Goal: Task Accomplishment & Management: Manage account settings

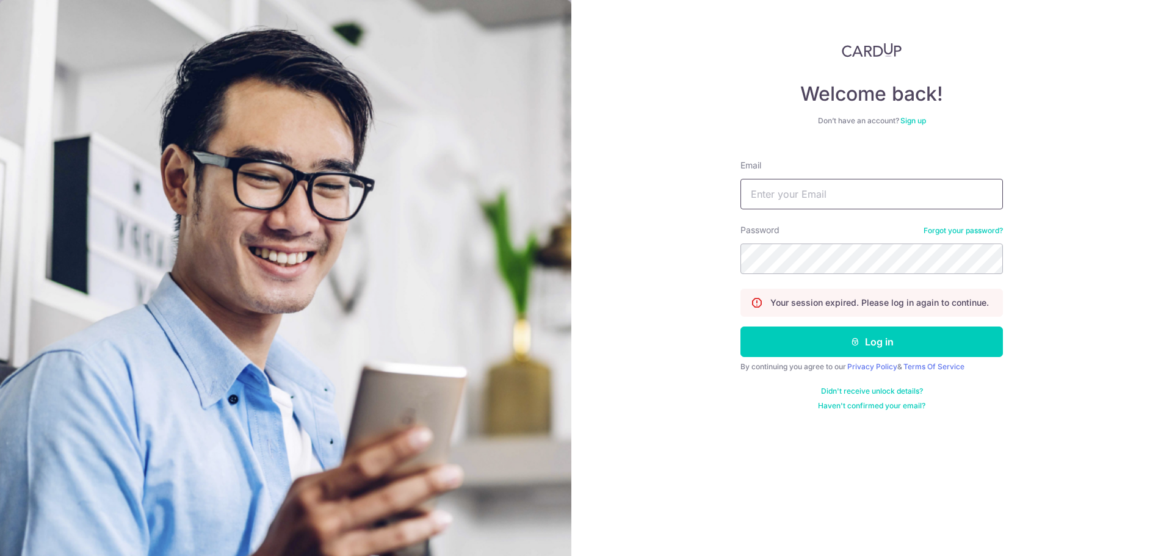
click at [806, 201] on input "Email" at bounding box center [871, 194] width 262 height 31
type input "[PERSON_NAME][EMAIL_ADDRESS][DOMAIN_NAME]"
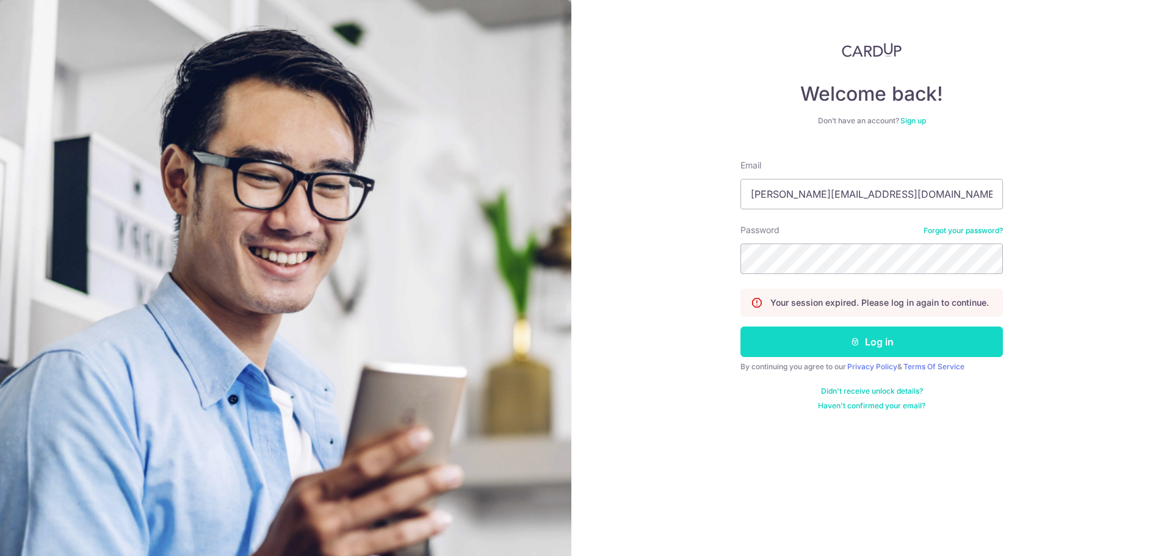
click at [876, 344] on button "Log in" at bounding box center [871, 342] width 262 height 31
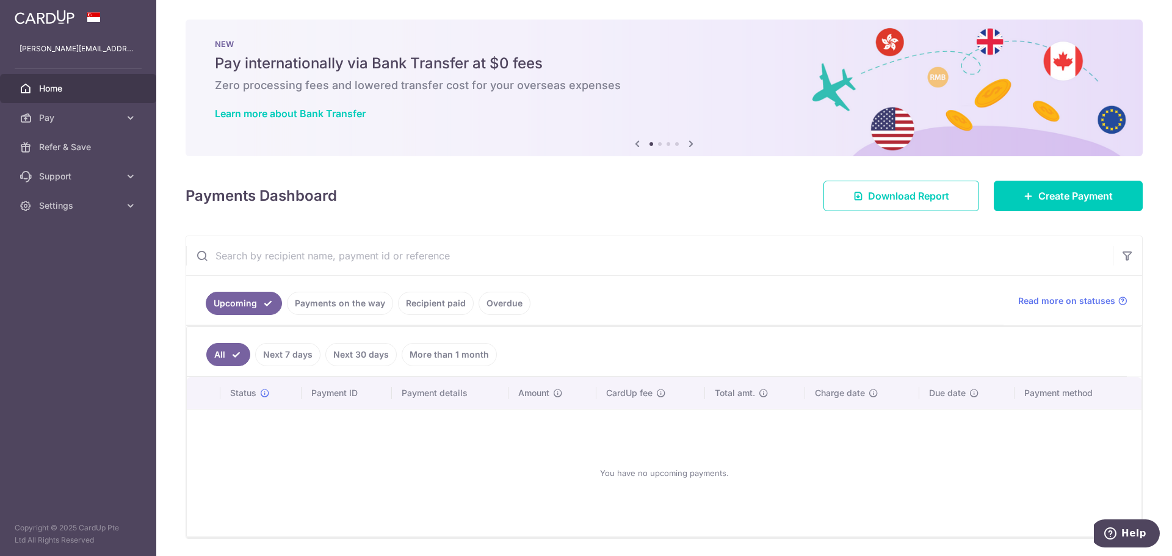
click at [323, 306] on link "Payments on the way" at bounding box center [340, 303] width 106 height 23
